Goal: Task Accomplishment & Management: Use online tool/utility

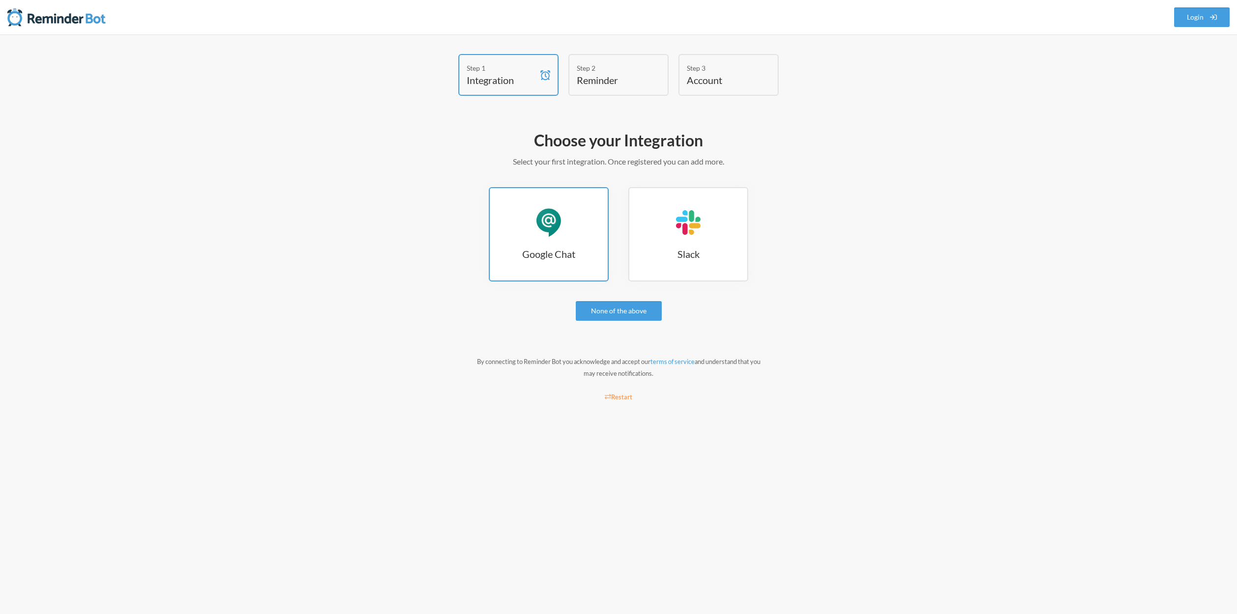
click at [549, 230] on div "Google Chat" at bounding box center [548, 222] width 29 height 29
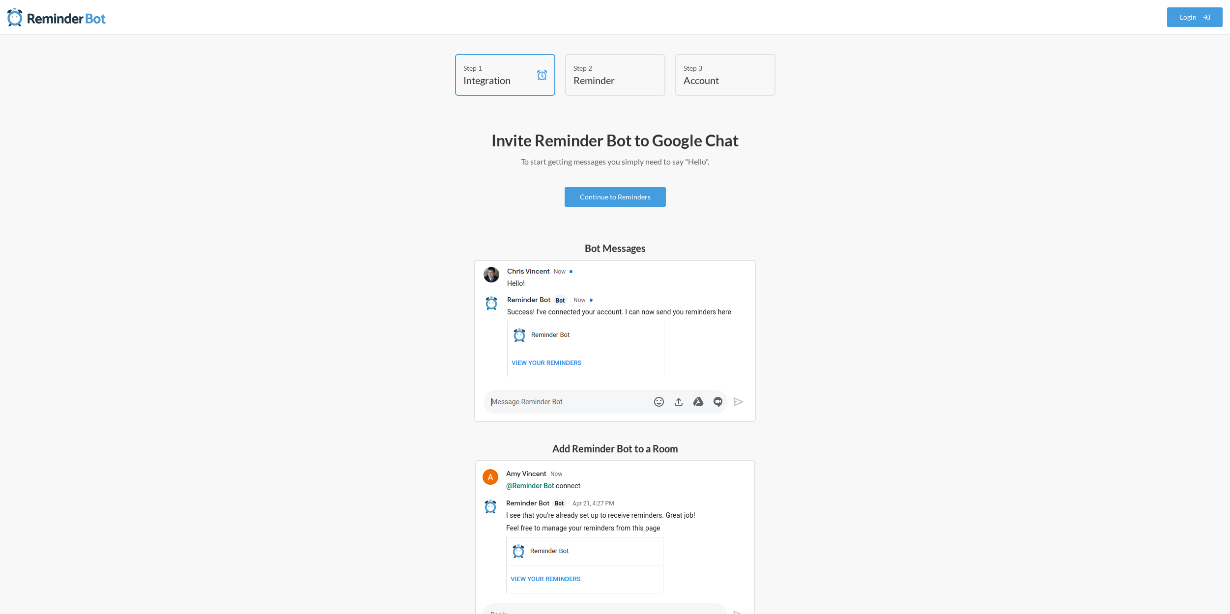
click at [587, 72] on div "Step 2" at bounding box center [607, 68] width 69 height 10
click at [619, 196] on link "Continue to Reminders" at bounding box center [614, 197] width 101 height 20
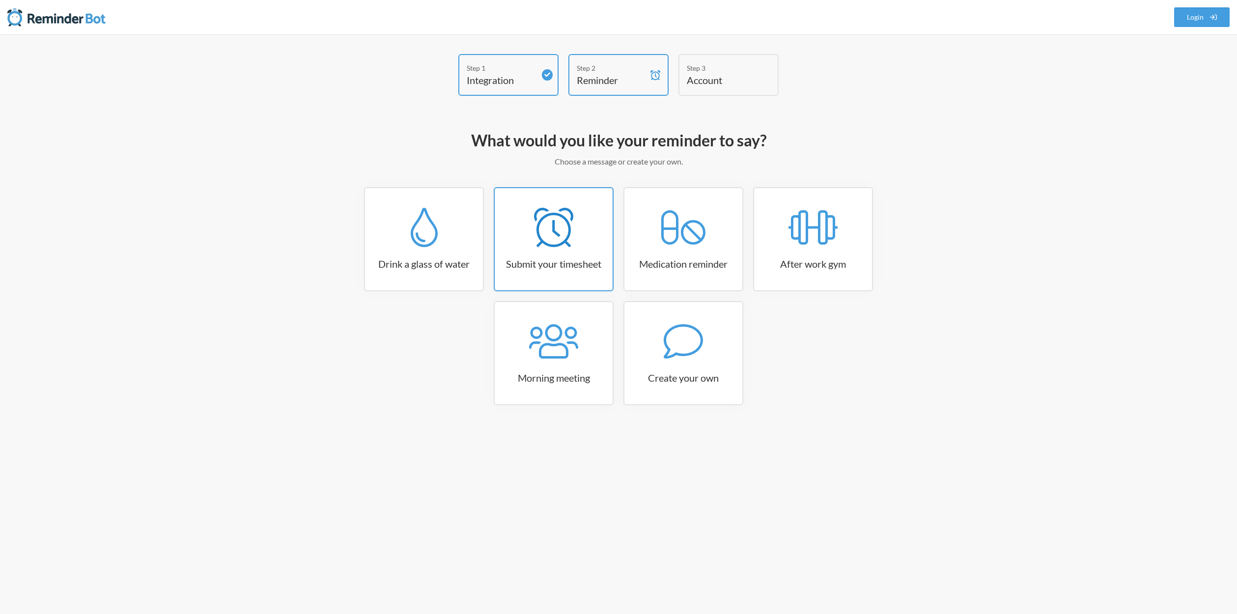
click at [550, 244] on icon at bounding box center [553, 227] width 39 height 39
select select "15:30:00"
select select "true"
select select "16:30:00"
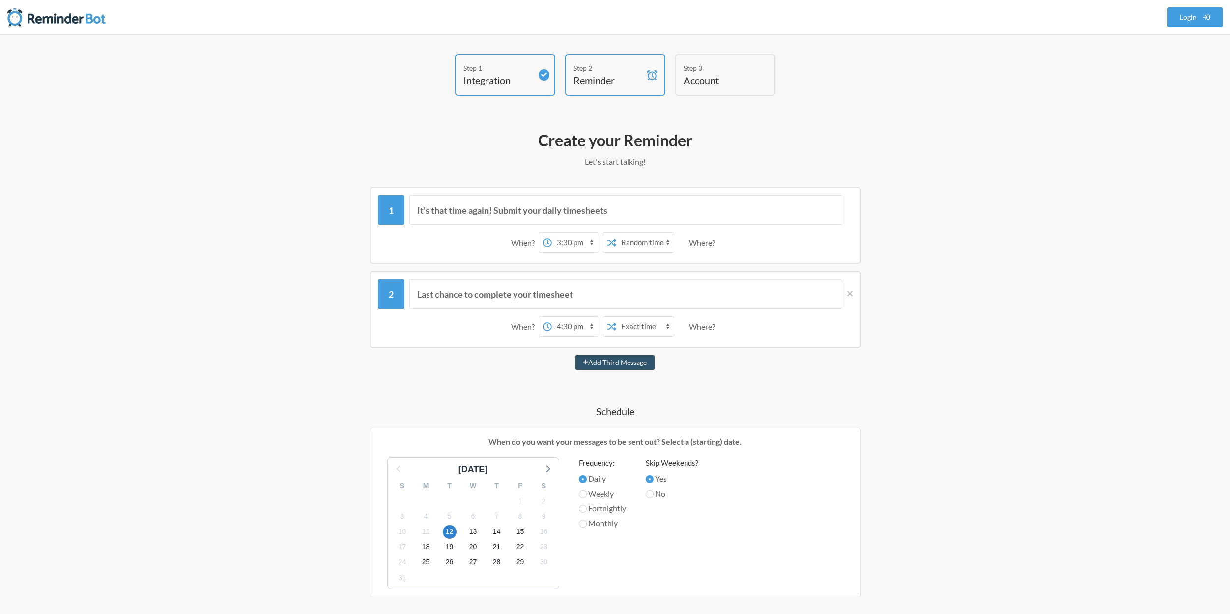
click at [686, 80] on h4 "Account" at bounding box center [717, 80] width 69 height 14
click at [160, 181] on div "Step 1 Integration Step 2 Reminder Step 3 Account What would you like your remi…" at bounding box center [615, 437] width 1230 height 807
